Goal: Navigation & Orientation: Understand site structure

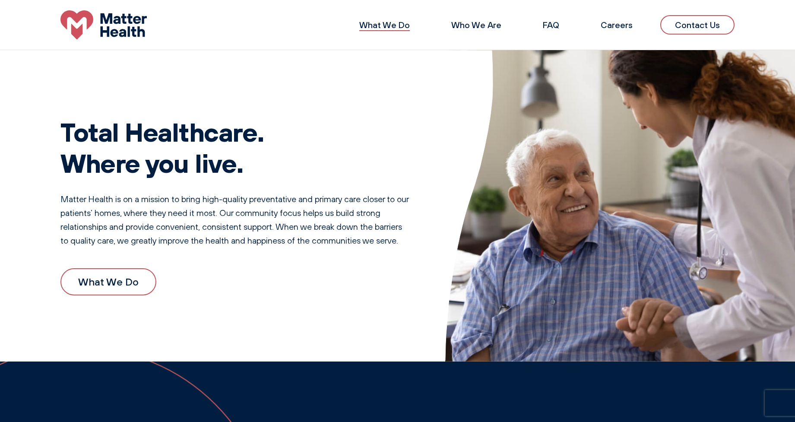
click at [398, 25] on link "What We Do" at bounding box center [384, 24] width 51 height 11
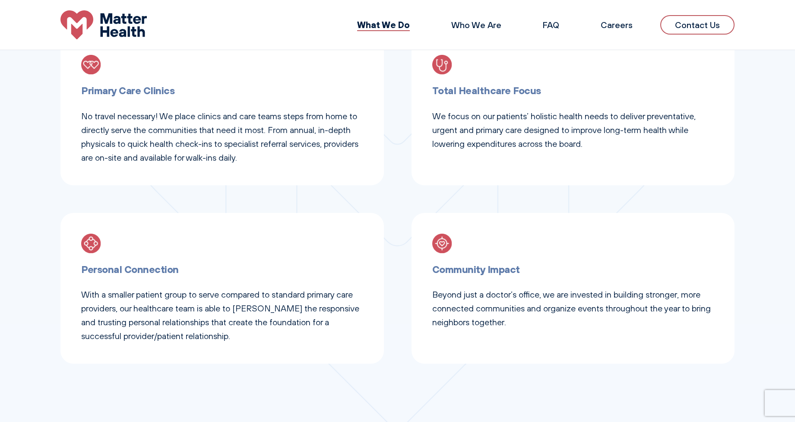
scroll to position [349, 0]
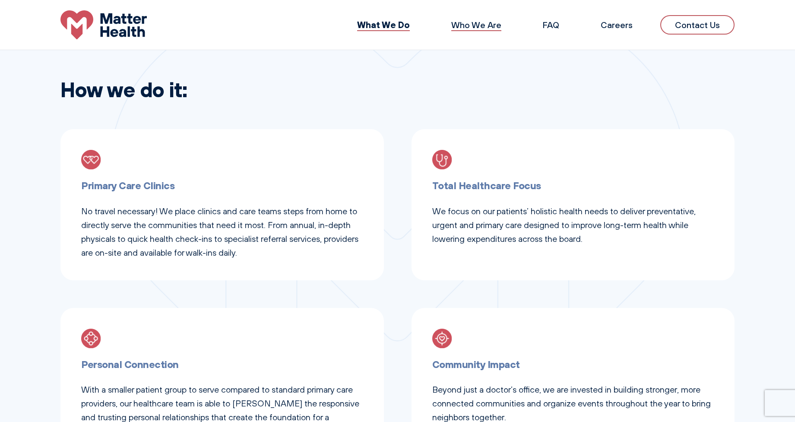
click at [466, 29] on link "Who We Are" at bounding box center [476, 24] width 50 height 11
